Goal: Transaction & Acquisition: Obtain resource

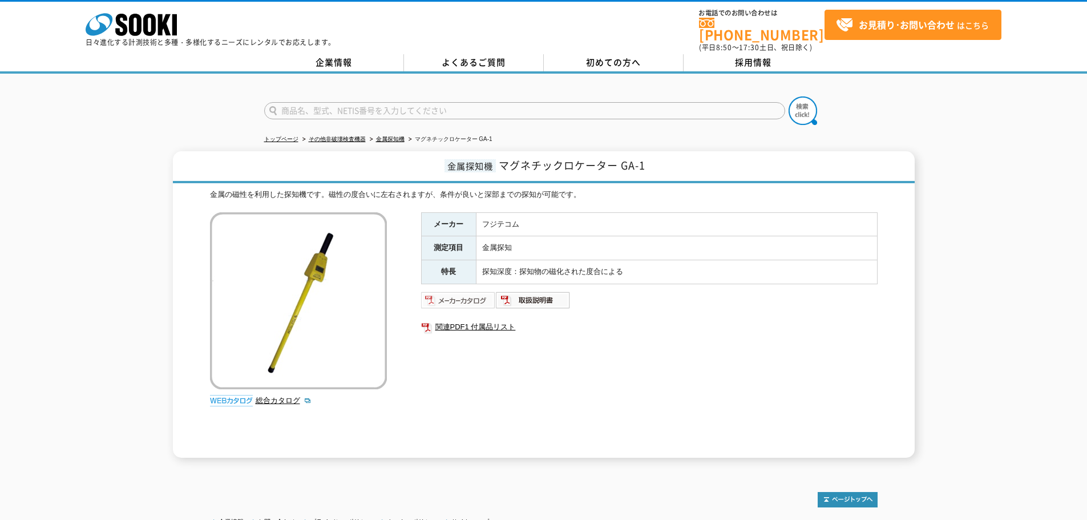
click at [444, 296] on img at bounding box center [458, 300] width 75 height 18
click at [474, 294] on img at bounding box center [458, 300] width 75 height 18
